Goal: Book appointment/travel/reservation

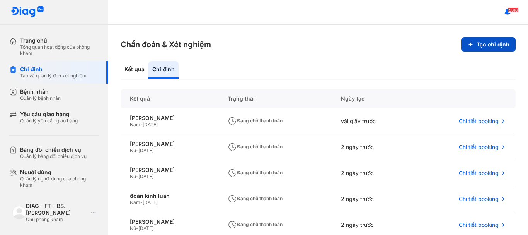
click at [474, 47] on button "Tạo chỉ định" at bounding box center [488, 44] width 54 height 15
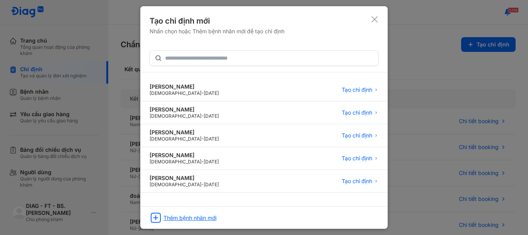
click at [184, 219] on div "Thêm bệnh nhân mới" at bounding box center [189, 217] width 53 height 7
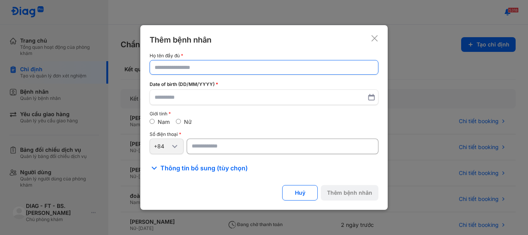
click at [210, 66] on input "text" at bounding box center [264, 67] width 219 height 14
click at [211, 68] on input "text" at bounding box center [264, 67] width 218 height 14
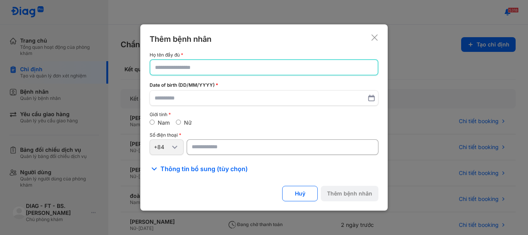
click at [375, 37] on icon at bounding box center [375, 38] width 8 height 8
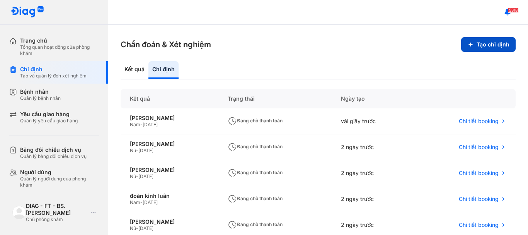
click at [490, 46] on button "Tạo chỉ định" at bounding box center [488, 44] width 54 height 15
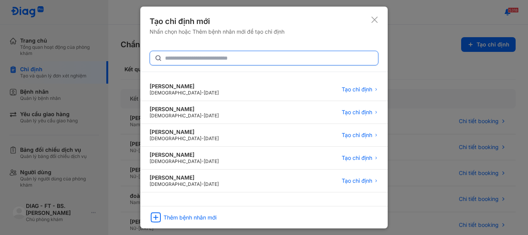
click at [177, 58] on input "text" at bounding box center [269, 58] width 208 height 14
type input "****"
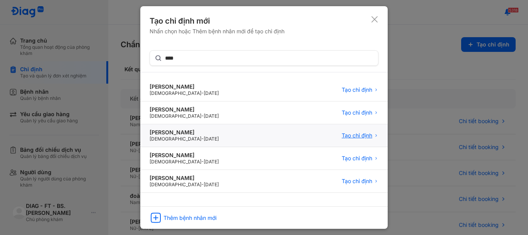
click at [358, 136] on span "Tạo chỉ định" at bounding box center [357, 135] width 31 height 7
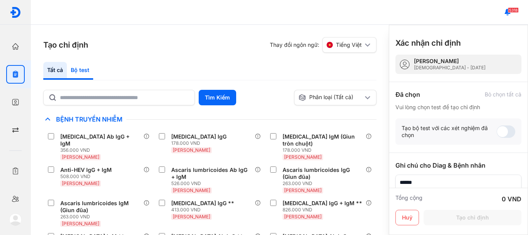
click at [81, 72] on div "Bộ test" at bounding box center [80, 71] width 26 height 18
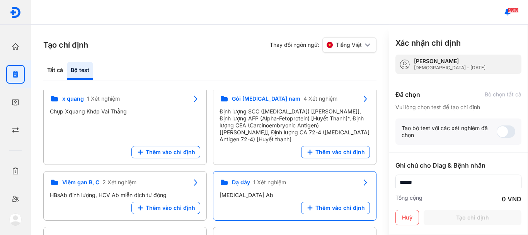
scroll to position [358, 0]
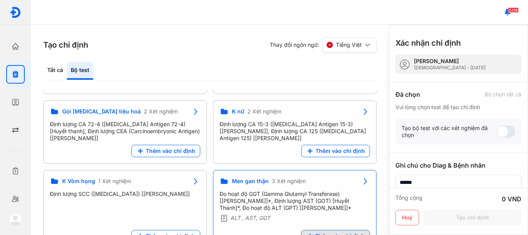
click at [334, 232] on span "Thêm vào chỉ định" at bounding box center [339, 235] width 49 height 7
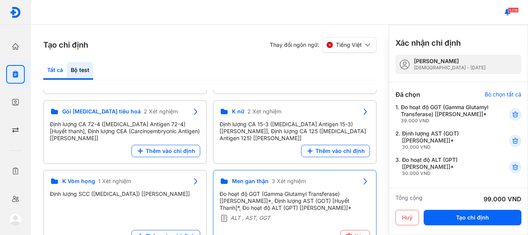
click at [67, 71] on div "Tất cả" at bounding box center [80, 71] width 26 height 18
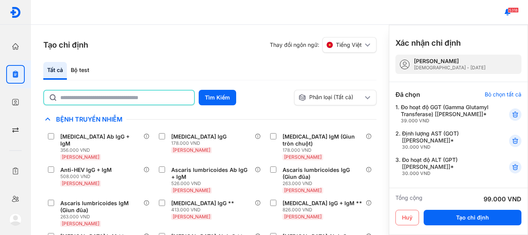
click at [82, 94] on input "text" at bounding box center [124, 97] width 129 height 14
type input "********"
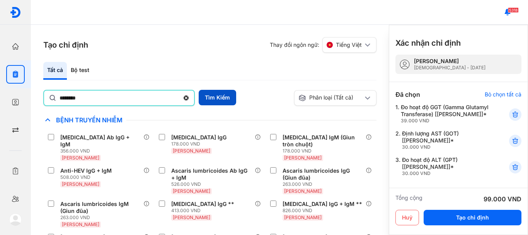
click at [224, 96] on button "Tìm Kiếm" at bounding box center [217, 97] width 37 height 15
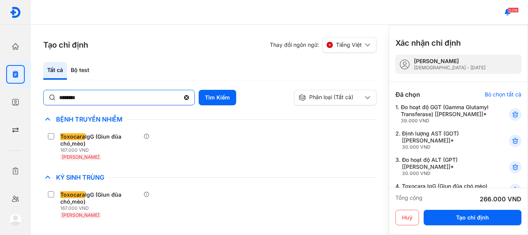
click at [187, 96] on use at bounding box center [186, 97] width 5 height 5
click at [180, 96] on input "********" at bounding box center [119, 97] width 121 height 14
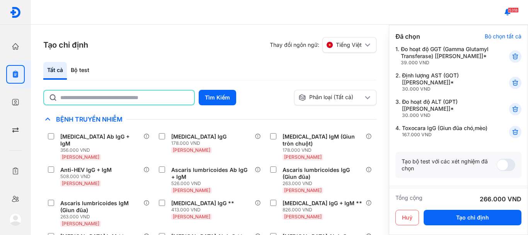
scroll to position [77, 0]
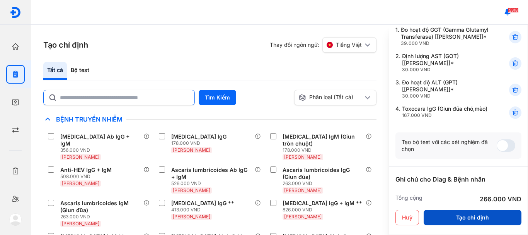
click at [490, 215] on button "Tạo chỉ định" at bounding box center [472, 216] width 98 height 15
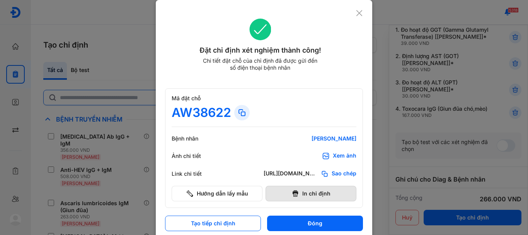
click at [310, 194] on button "In chỉ định" at bounding box center [310, 192] width 91 height 15
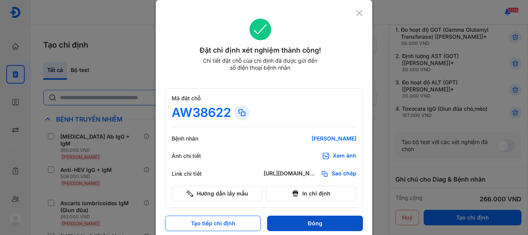
click at [333, 222] on button "Đóng" at bounding box center [315, 222] width 96 height 15
